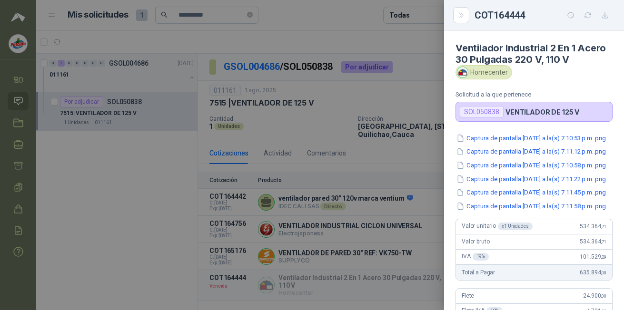
click at [535, 143] on button "Captura de pantalla [DATE] a la(s) 7.10.53 p.m..png" at bounding box center [530, 138] width 151 height 10
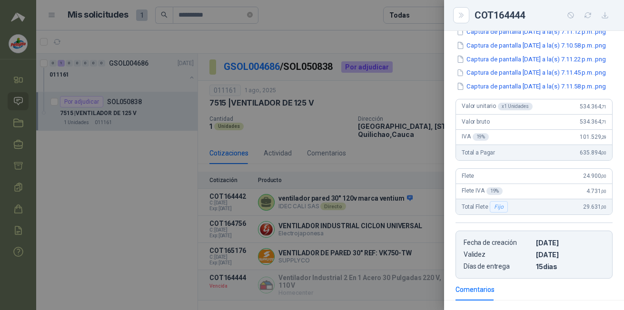
scroll to position [143, 0]
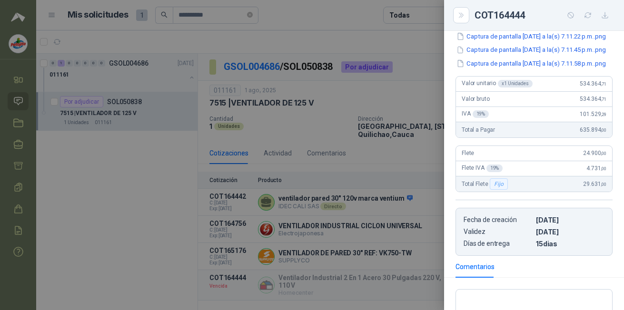
click at [530, 41] on button "Captura de pantalla [DATE] a la(s) 7.11.22 p.m..png" at bounding box center [530, 36] width 151 height 10
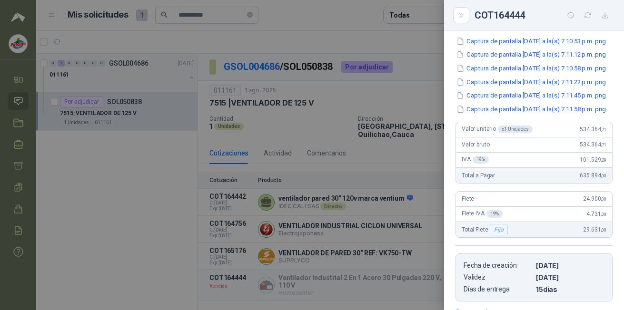
scroll to position [66, 0]
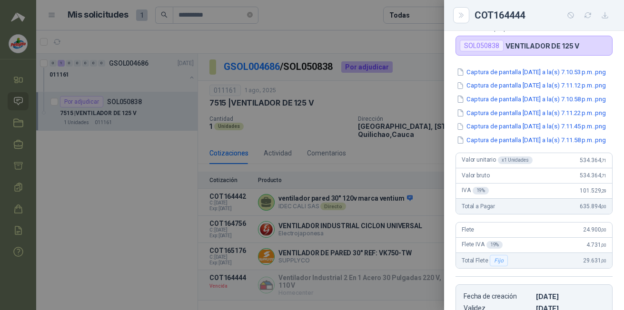
click at [466, 17] on button "Close" at bounding box center [461, 15] width 16 height 16
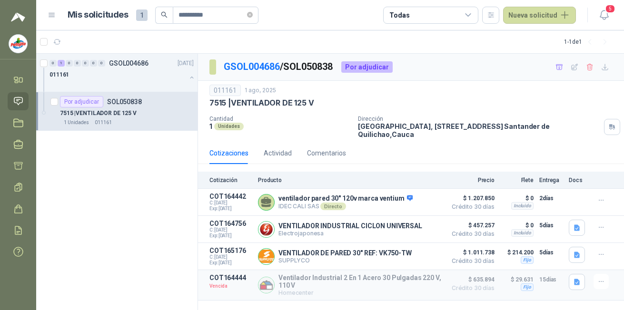
click at [0, 0] on button "Detalles" at bounding box center [0, 0] width 0 height 0
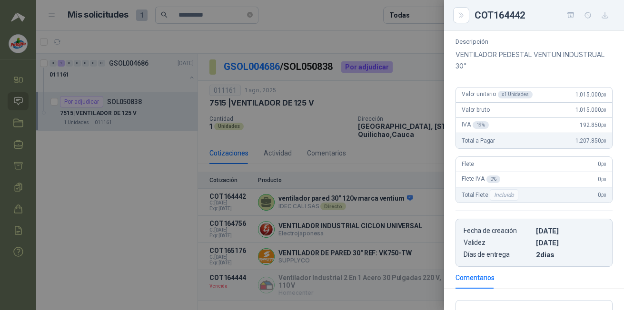
scroll to position [80, 0]
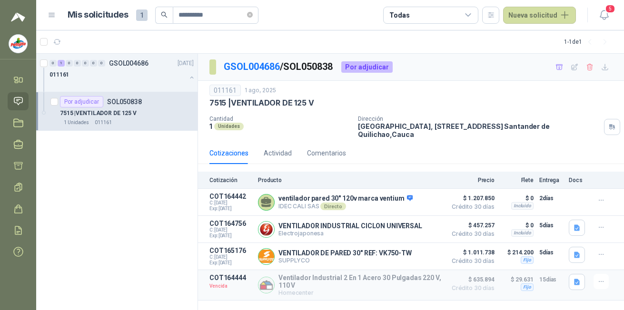
click at [0, 0] on button "Detalles" at bounding box center [0, 0] width 0 height 0
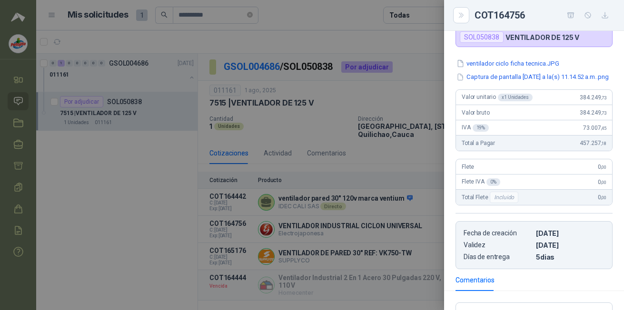
scroll to position [70, 0]
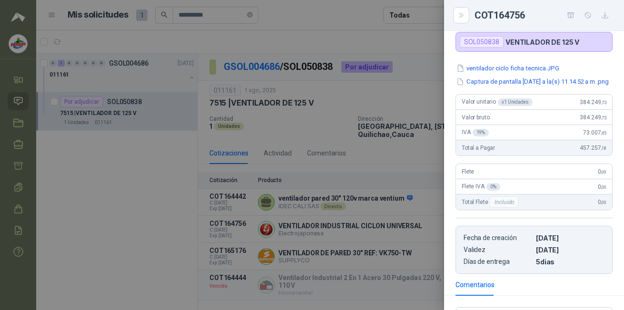
click at [514, 69] on button "ventilador ciclo ficha tecnica.JPG" at bounding box center [507, 68] width 105 height 10
click at [463, 16] on icon "Close" at bounding box center [461, 15] width 4 height 5
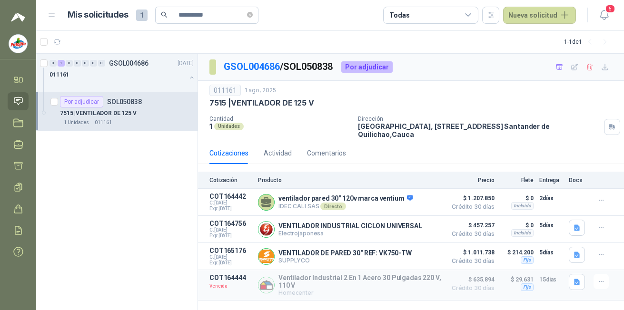
click at [0, 0] on button "Detalles" at bounding box center [0, 0] width 0 height 0
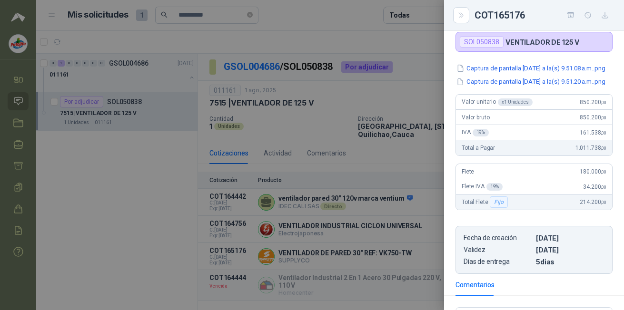
click at [540, 71] on button "Captura de pantalla [DATE] a la(s) 9.51.08 a.m..png" at bounding box center [530, 68] width 151 height 10
click at [532, 87] on button "Captura de pantalla [DATE] a la(s) 9.51.20 a.m..png" at bounding box center [530, 82] width 151 height 10
click at [403, 272] on div at bounding box center [312, 155] width 624 height 310
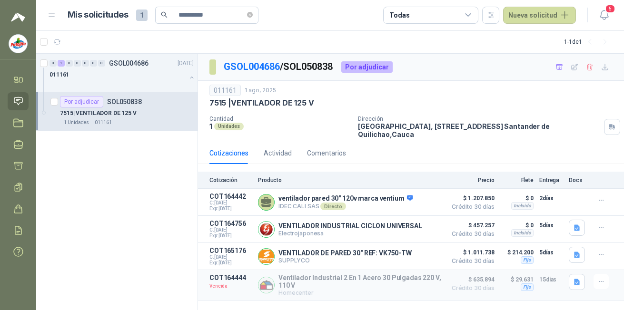
click at [574, 256] on icon "button" at bounding box center [577, 255] width 6 height 6
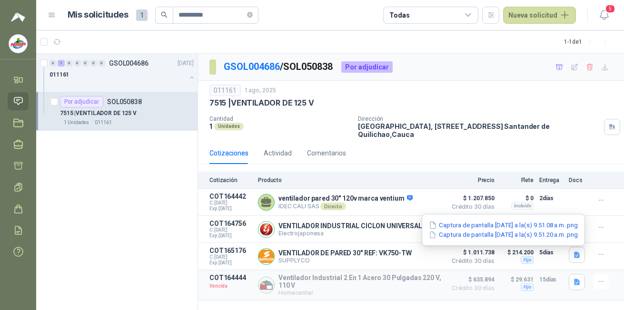
click at [504, 225] on button "Captura de pantalla [DATE] a la(s) 9.51.08 a.m..png" at bounding box center [503, 225] width 151 height 10
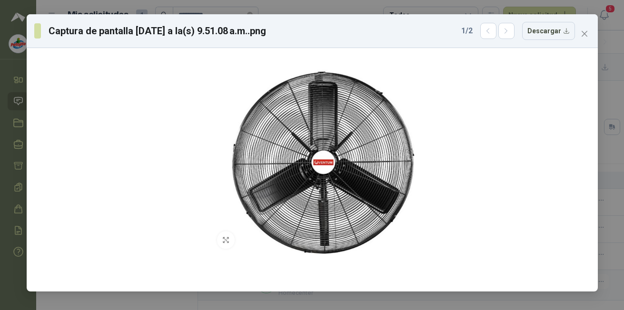
click at [582, 40] on button "Close" at bounding box center [584, 33] width 15 height 15
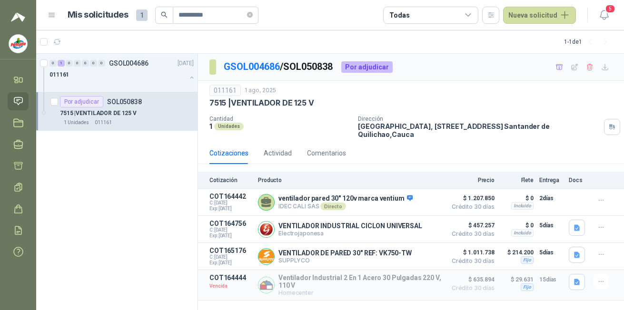
click at [326, 259] on p "SUPPLYCO" at bounding box center [344, 260] width 133 height 7
drag, startPoint x: 326, startPoint y: 259, endPoint x: 422, endPoint y: 234, distance: 98.6
click at [422, 234] on div "VENTILADOR INDUSTRIAL CICLON UNIVERSAL Electrojaponesa Detalles" at bounding box center [349, 229] width 183 height 19
click at [0, 0] on button "Detalles" at bounding box center [0, 0] width 0 height 0
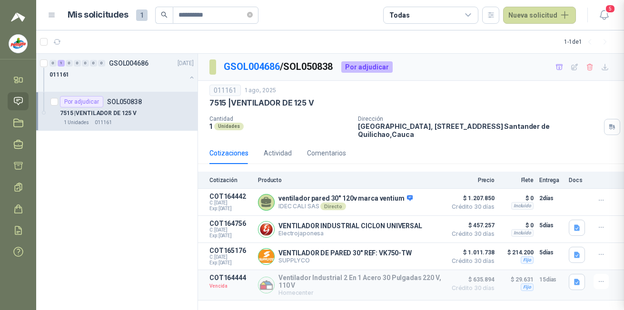
click at [413, 231] on div at bounding box center [312, 155] width 624 height 310
drag, startPoint x: 413, startPoint y: 231, endPoint x: 409, endPoint y: 227, distance: 5.4
click at [409, 227] on div "VENTILADOR INDUSTRIAL CICLON UNIVERSAL Electrojaponesa Detalles" at bounding box center [350, 229] width 144 height 15
click at [0, 0] on button "Detalles" at bounding box center [0, 0] width 0 height 0
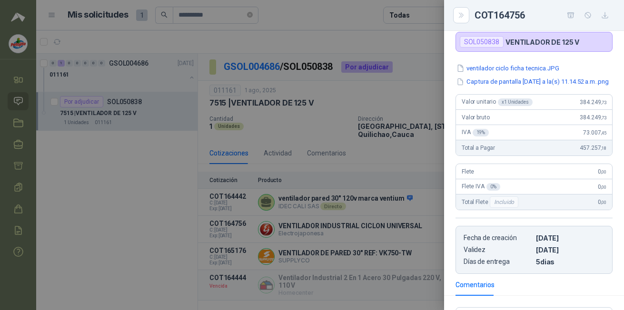
click at [525, 66] on button "ventilador ciclo ficha tecnica.JPG" at bounding box center [507, 68] width 105 height 10
click at [543, 79] on button "Captura de pantalla [DATE] a la(s) 11.14.52 a.m..png" at bounding box center [532, 82] width 154 height 10
click at [464, 17] on icon "Close" at bounding box center [461, 15] width 8 height 8
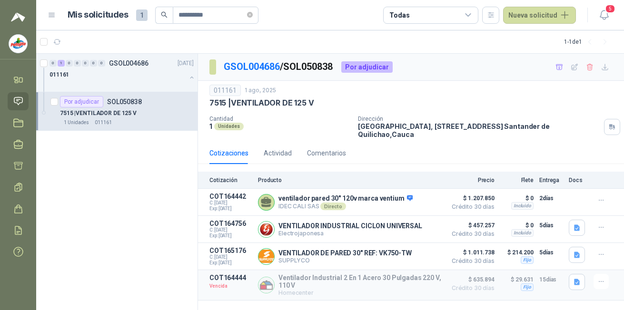
click at [0, 0] on button "Detalles" at bounding box center [0, 0] width 0 height 0
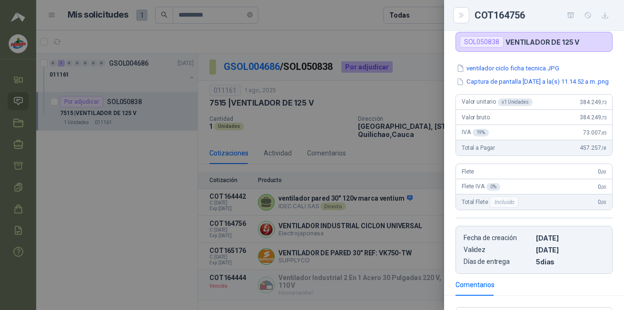
click at [552, 79] on button "Captura de pantalla [DATE] a la(s) 11.14.52 a.m..png" at bounding box center [532, 82] width 154 height 10
click at [462, 15] on icon "Close" at bounding box center [461, 15] width 8 height 8
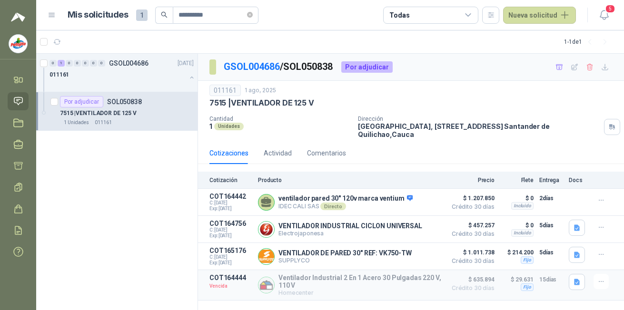
click at [0, 0] on button "Detalles" at bounding box center [0, 0] width 0 height 0
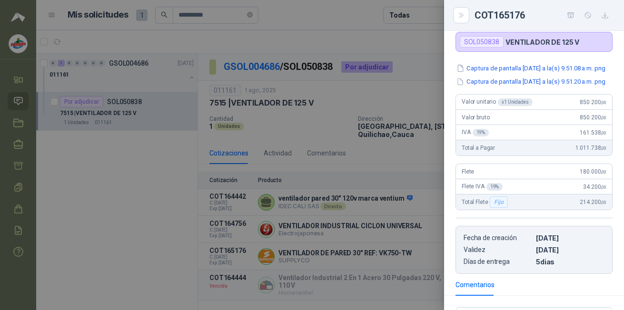
click at [464, 16] on icon "Close" at bounding box center [461, 15] width 8 height 8
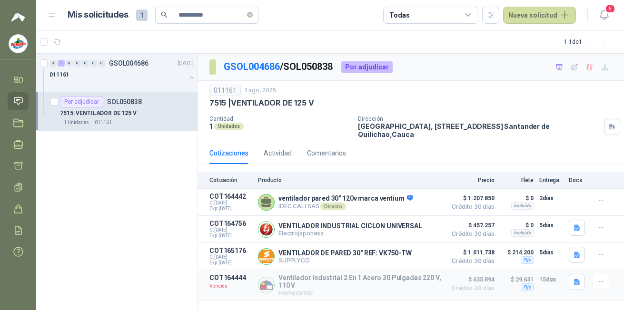
click at [0, 0] on button "Detalles" at bounding box center [0, 0] width 0 height 0
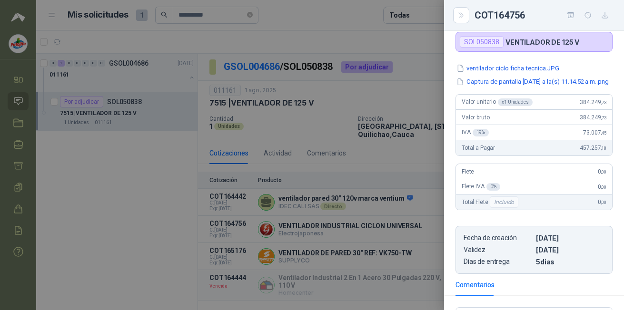
click at [527, 67] on button "ventilador ciclo ficha tecnica.JPG" at bounding box center [507, 68] width 105 height 10
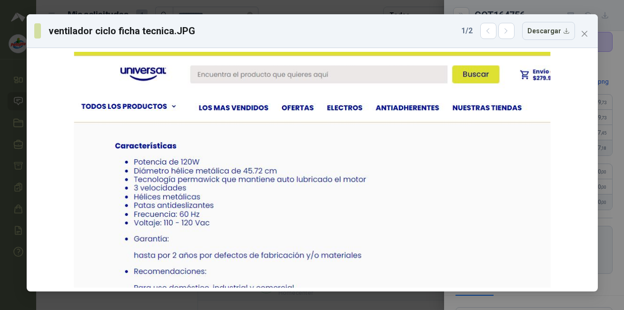
click at [587, 36] on icon "close" at bounding box center [585, 34] width 8 height 8
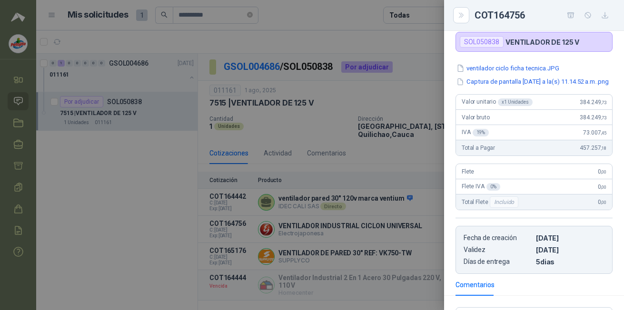
click at [459, 18] on icon "Close" at bounding box center [461, 15] width 8 height 8
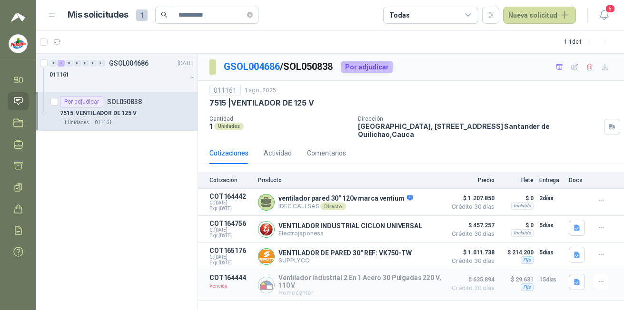
click at [333, 208] on div "Directo" at bounding box center [332, 207] width 25 height 8
click at [0, 0] on button "Detalles" at bounding box center [0, 0] width 0 height 0
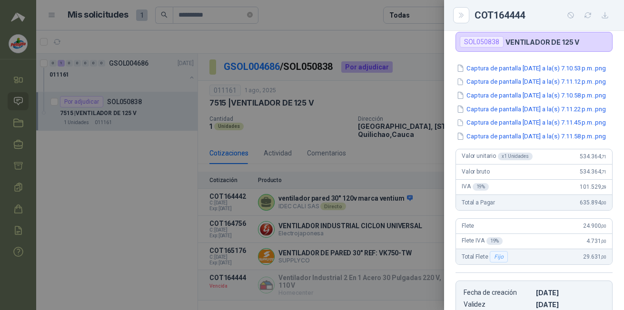
click at [537, 141] on button "Captura de pantalla [DATE] a la(s) 7.11.58 p.m..png" at bounding box center [530, 136] width 151 height 10
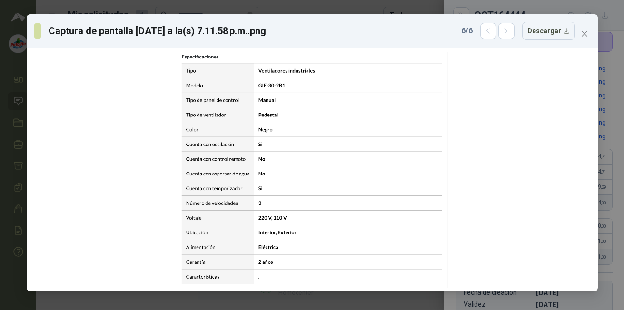
click at [492, 31] on icon "button" at bounding box center [488, 31] width 8 height 8
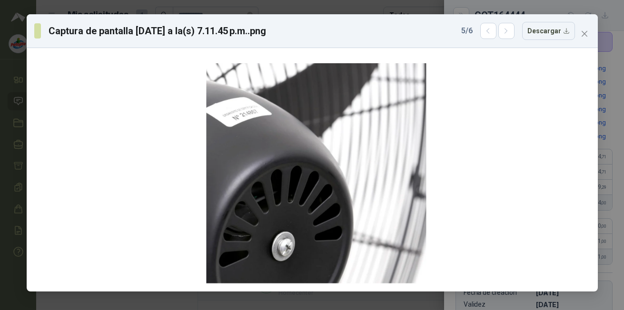
click at [492, 31] on icon "button" at bounding box center [488, 31] width 8 height 8
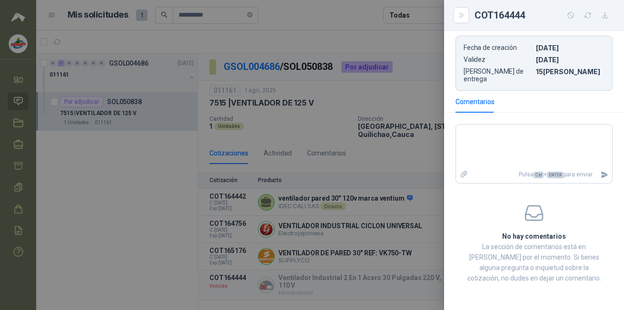
scroll to position [352, 0]
click at [408, 163] on div at bounding box center [312, 155] width 624 height 310
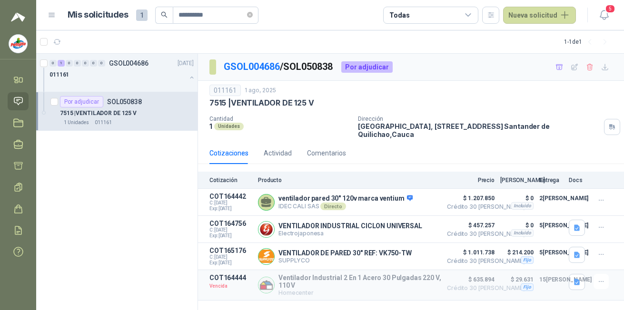
click at [0, 0] on button "Detalles" at bounding box center [0, 0] width 0 height 0
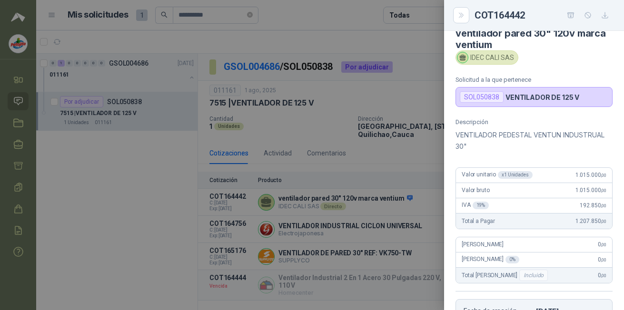
scroll to position [0, 0]
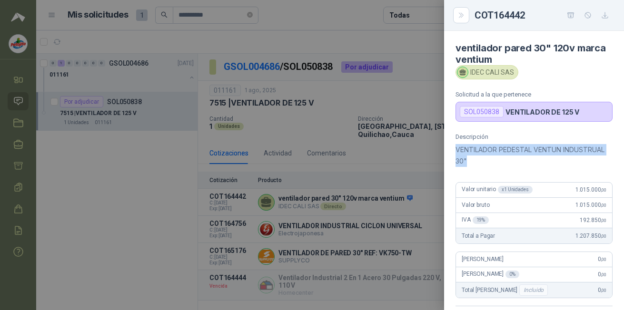
drag, startPoint x: 515, startPoint y: 160, endPoint x: 451, endPoint y: 145, distance: 66.6
click at [451, 145] on div "Descripción VENTILADOR PEDESTAL VENTUN INDUSTRUAL 30" Valor unitario x 1 Unidad…" at bounding box center [534, 251] width 180 height 236
drag, startPoint x: 451, startPoint y: 145, endPoint x: 464, endPoint y: 153, distance: 16.0
copy p "VENTILADOR PEDESTAL VENTUN INDUSTRUAL 30""
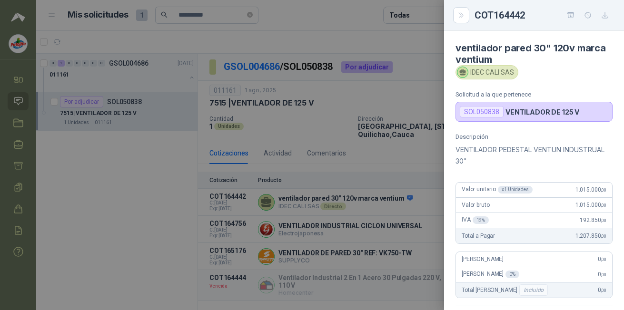
click at [341, 167] on div at bounding box center [312, 155] width 624 height 310
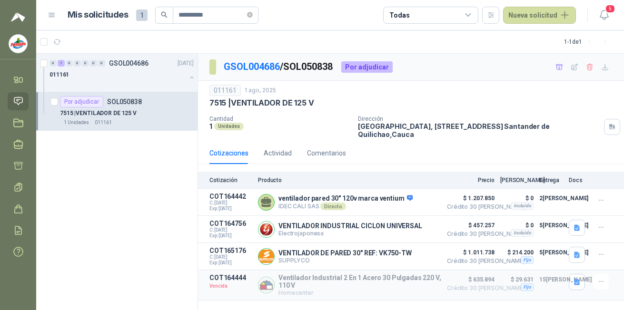
click at [306, 253] on p "VENTILADOR DE PARED 30" REF: VK750-TW" at bounding box center [344, 253] width 133 height 8
click at [0, 0] on icon "button" at bounding box center [0, 0] width 0 height 0
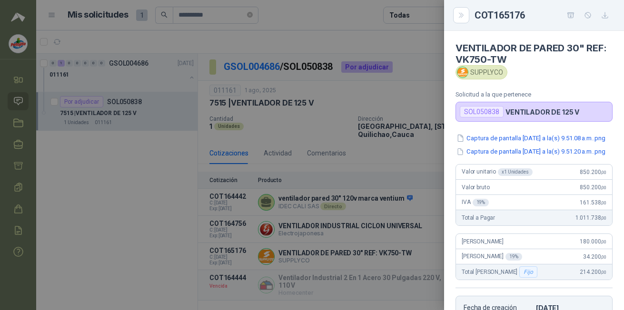
click at [530, 141] on button "Captura de pantalla [DATE] a la(s) 9.51.08 a.m..png" at bounding box center [530, 138] width 151 height 10
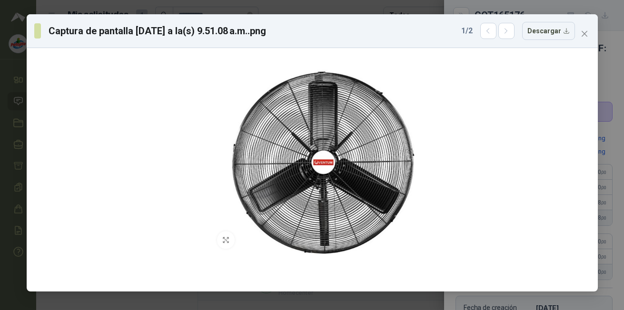
click at [566, 32] on button "Descargar" at bounding box center [548, 31] width 53 height 18
click at [583, 29] on button "Close" at bounding box center [584, 33] width 15 height 15
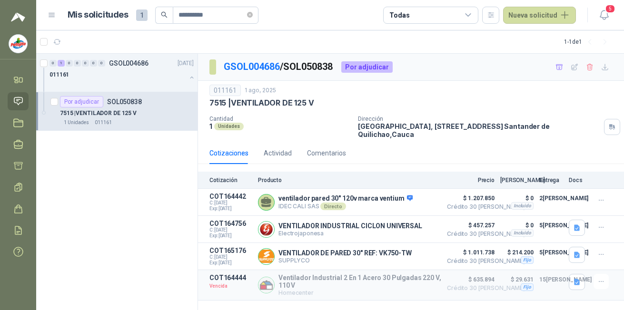
click at [0, 0] on button "Detalles" at bounding box center [0, 0] width 0 height 0
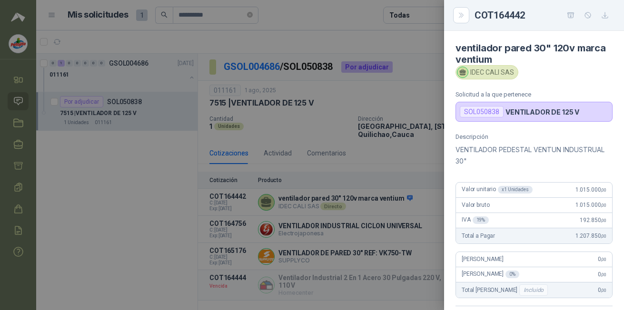
click at [187, 203] on div at bounding box center [312, 155] width 624 height 310
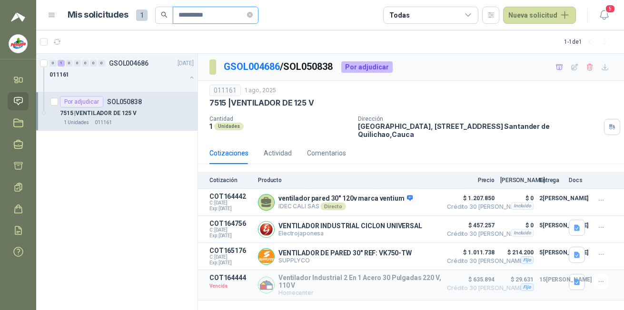
drag, startPoint x: 184, startPoint y: 13, endPoint x: 207, endPoint y: 21, distance: 25.1
click at [187, 14] on input "**********" at bounding box center [211, 15] width 67 height 16
click at [221, 15] on input "**********" at bounding box center [211, 15] width 67 height 16
type input "*"
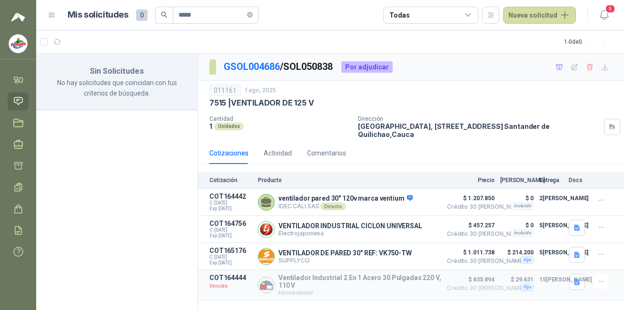
click at [25, 99] on link "Solicitudes" at bounding box center [18, 101] width 21 height 18
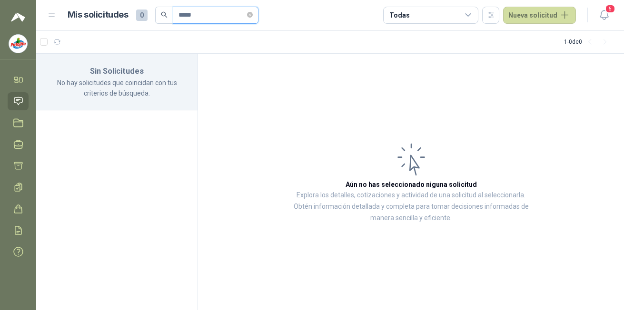
click at [202, 15] on input "*****" at bounding box center [211, 15] width 67 height 16
type input "*"
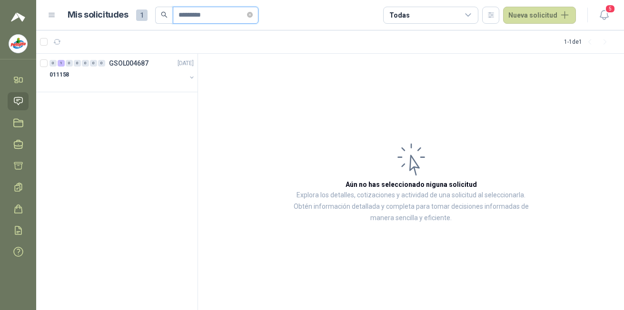
type input "*********"
drag, startPoint x: 58, startPoint y: 62, endPoint x: 73, endPoint y: 70, distance: 17.1
click at [58, 62] on div "1" at bounding box center [61, 63] width 7 height 7
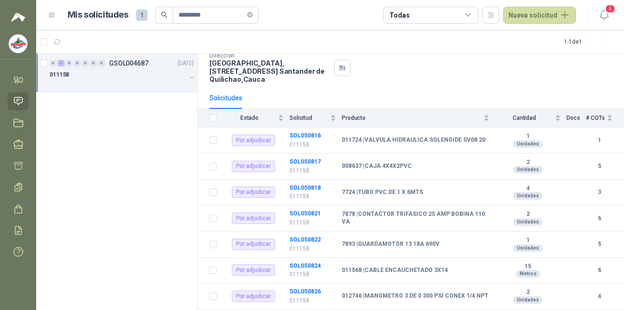
scroll to position [95, 0]
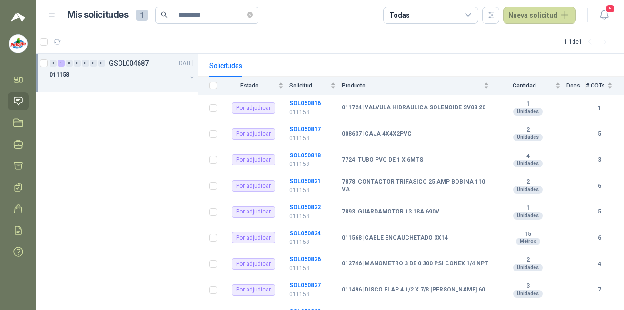
click at [465, 67] on div "Solicitudes" at bounding box center [410, 66] width 403 height 22
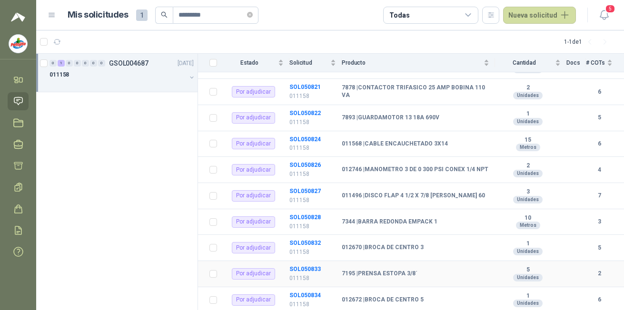
scroll to position [189, 0]
click at [307, 167] on b "SOL050826" at bounding box center [304, 165] width 31 height 7
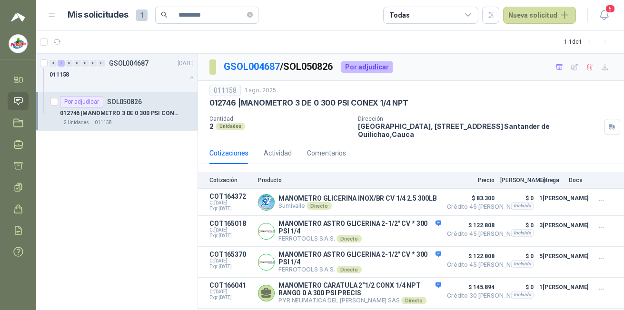
scroll to position [6, 0]
click at [0, 0] on button "Detalles" at bounding box center [0, 0] width 0 height 0
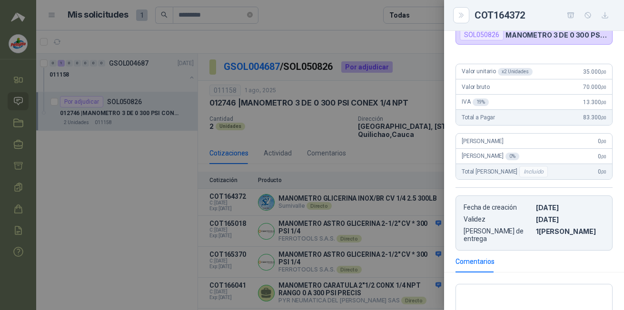
scroll to position [0, 0]
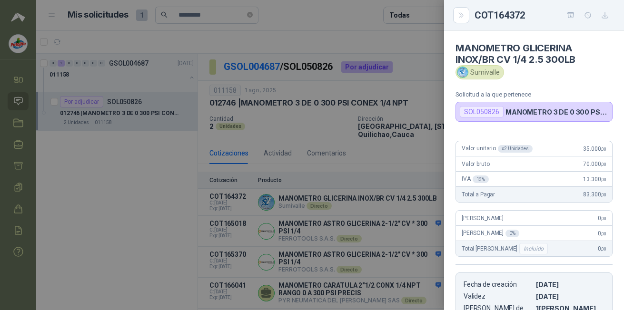
click at [464, 17] on icon "Close" at bounding box center [461, 15] width 8 height 8
